Goal: Check status

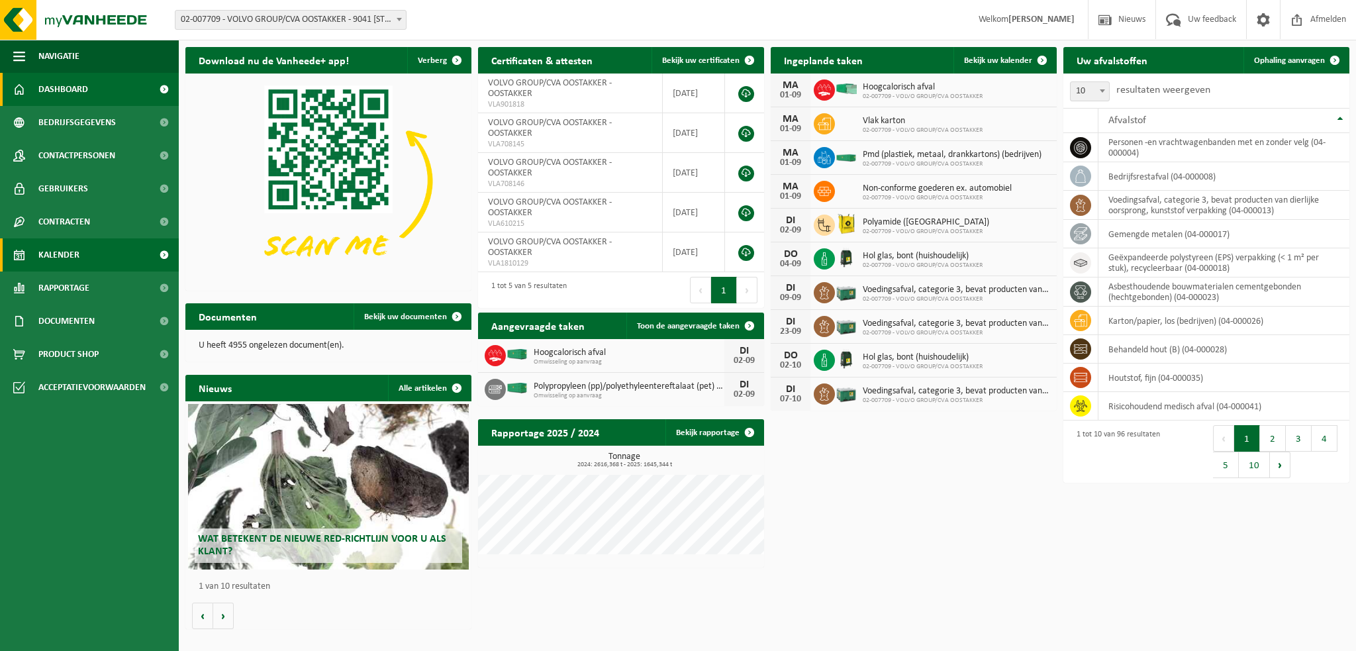
click at [67, 258] on span "Kalender" at bounding box center [58, 254] width 41 height 33
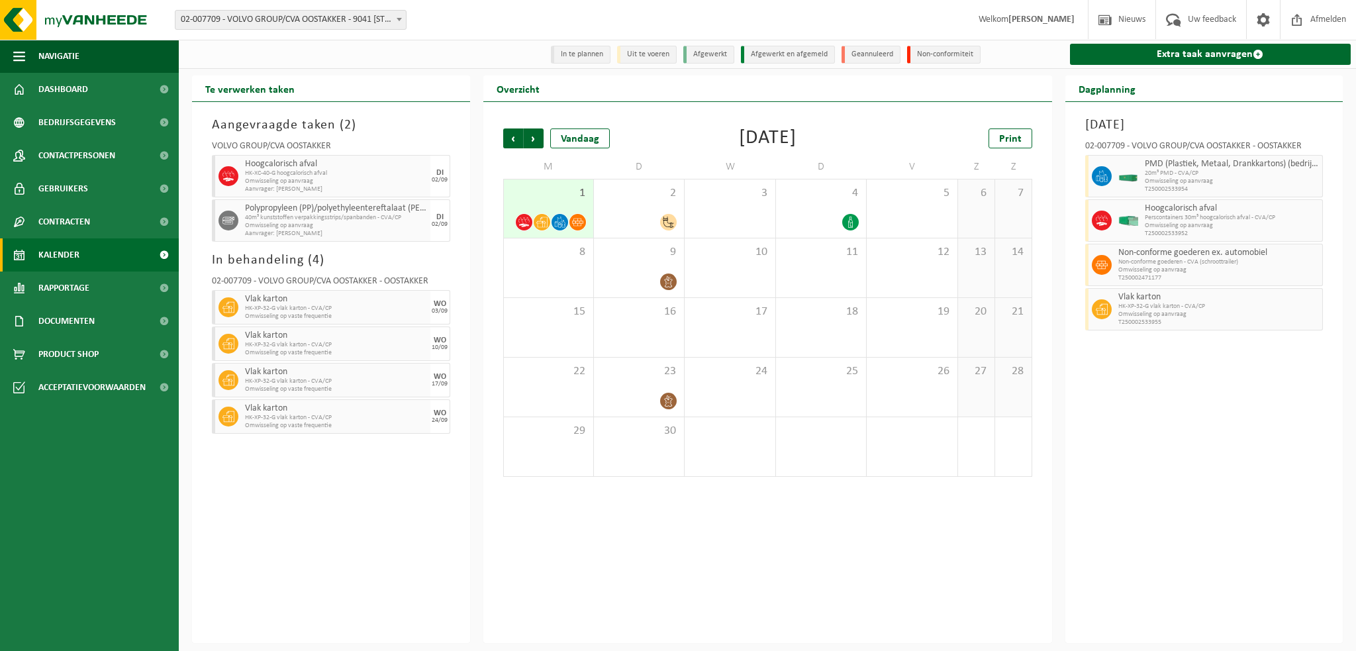
click at [731, 547] on div "Vorige Volgende Vandaag [DATE] Print M D W D V Z Z 1 2 3 4 5 6 7 8 9 10 11 12 1…" at bounding box center [767, 372] width 569 height 541
click at [1197, 476] on div "[DATE] 02-007709 - VOLVO GROUP/CVA OOSTAKKER - OOSTAKKER PMD (Plastiek, Metaal,…" at bounding box center [1205, 372] width 278 height 541
